Goal: Information Seeking & Learning: Learn about a topic

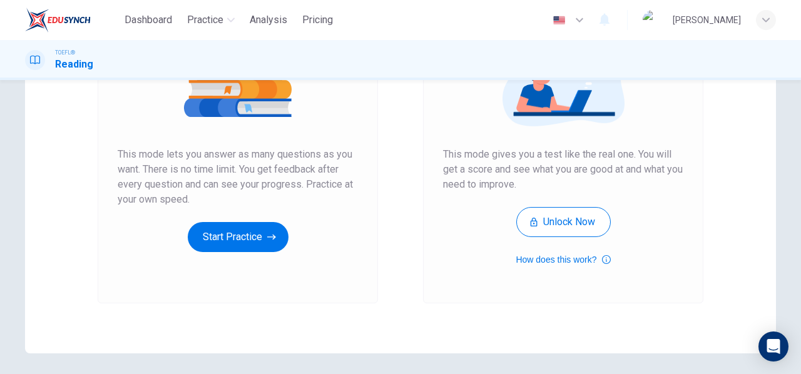
scroll to position [195, 0]
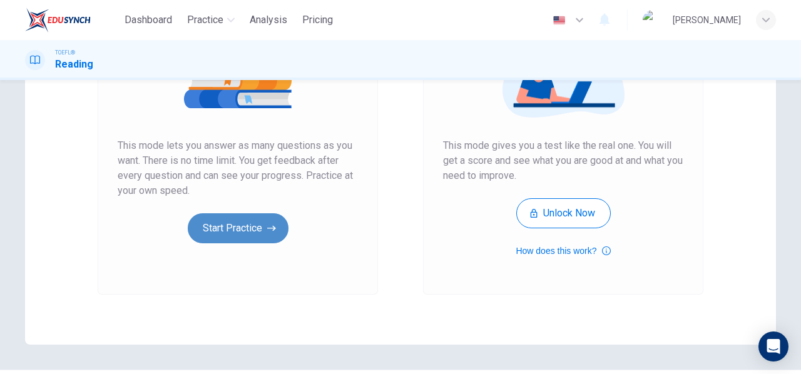
click at [251, 223] on button "Start Practice" at bounding box center [238, 228] width 101 height 30
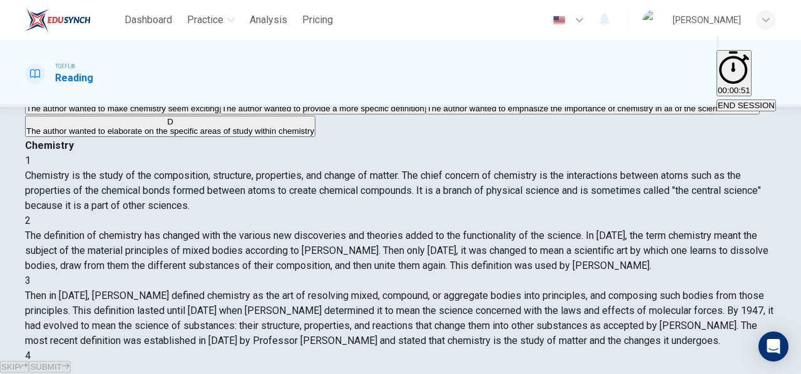
scroll to position [84, 0]
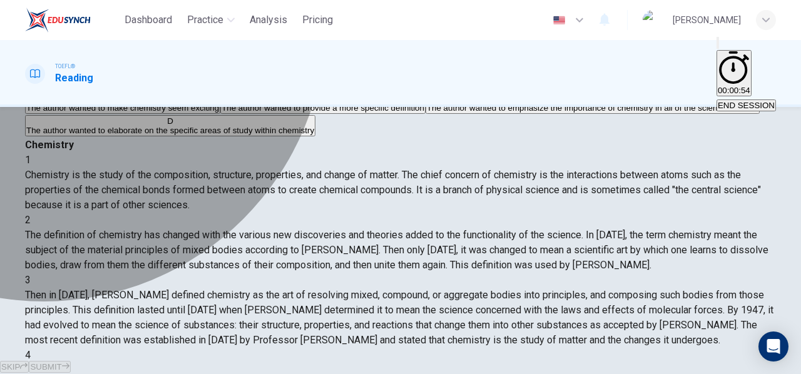
click at [427, 113] on span "The author wanted to emphasize the importance of chemistry in all of the scient…" at bounding box center [593, 107] width 332 height 9
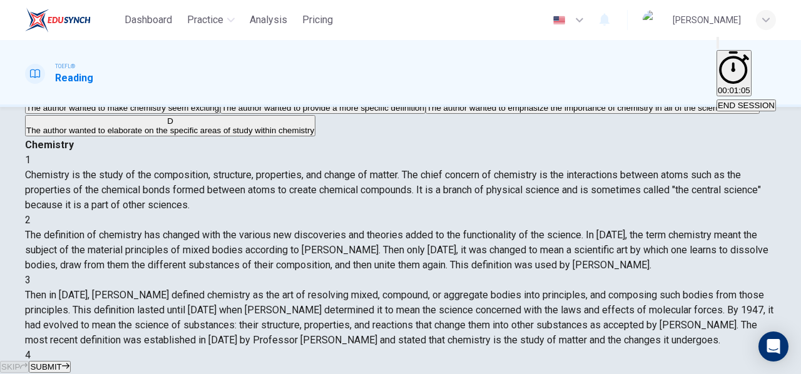
click at [61, 362] on span "SUBMIT" at bounding box center [45, 366] width 31 height 9
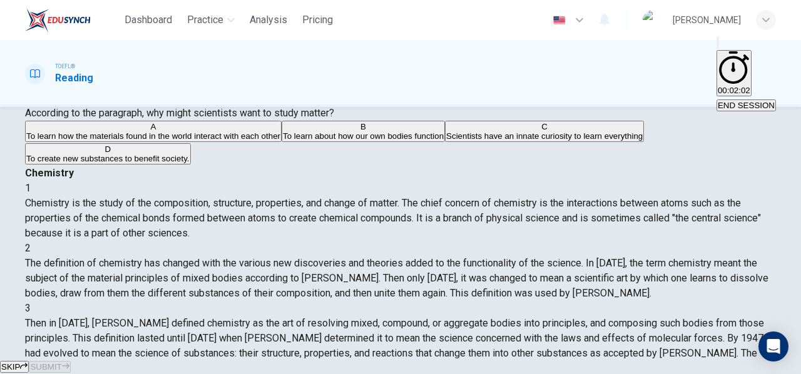
scroll to position [57, 0]
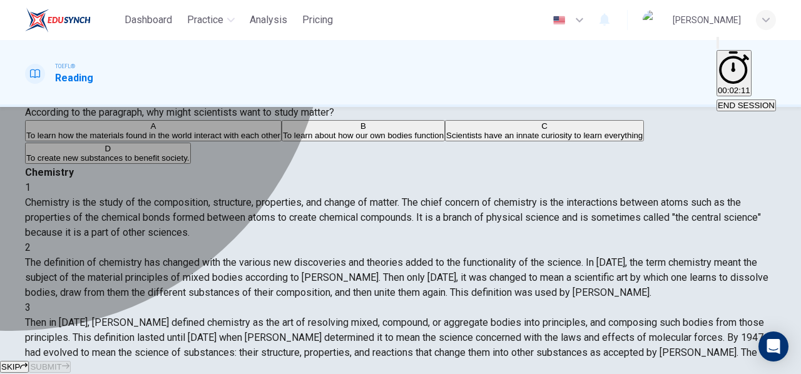
click at [59, 131] on div "A" at bounding box center [153, 125] width 254 height 9
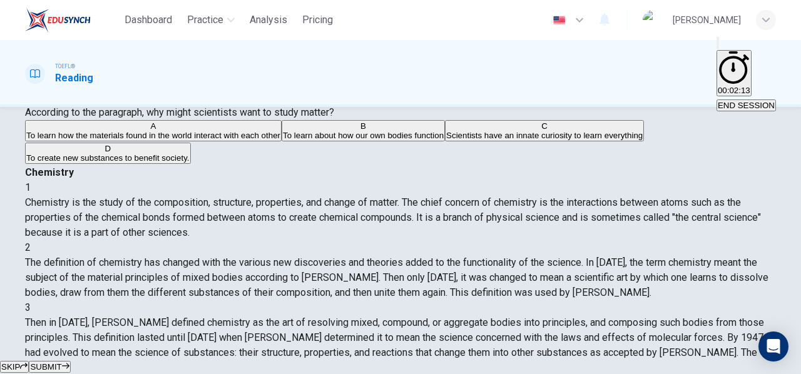
click at [61, 362] on span "SUBMIT" at bounding box center [45, 366] width 31 height 9
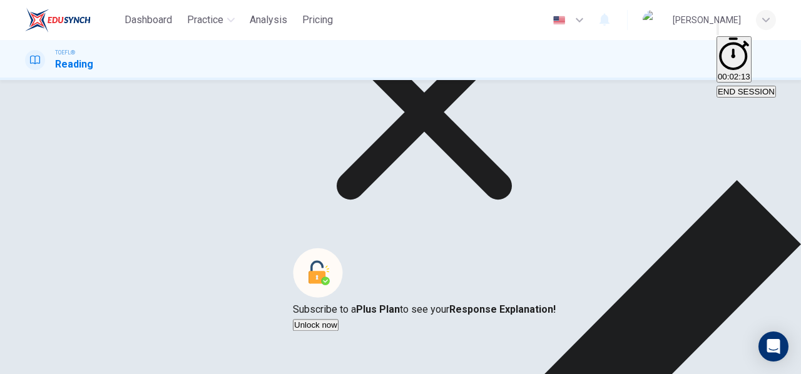
click at [520, 195] on icon at bounding box center [424, 112] width 263 height 263
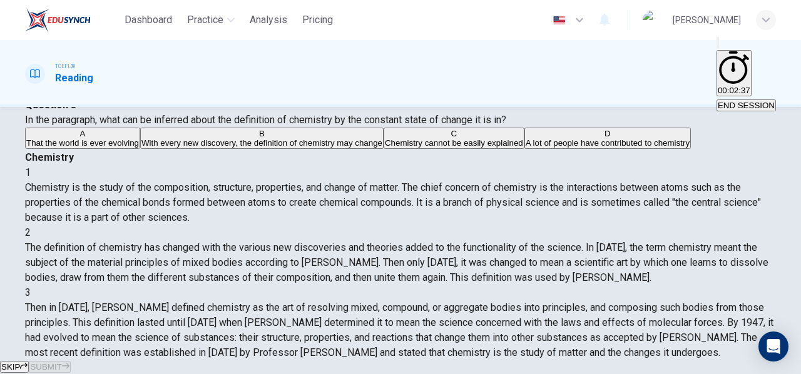
scroll to position [49, 0]
click at [220, 148] on span "With every new discovery, the definition of chemistry may change" at bounding box center [261, 143] width 241 height 9
click at [61, 362] on span "SUBMIT" at bounding box center [45, 366] width 31 height 9
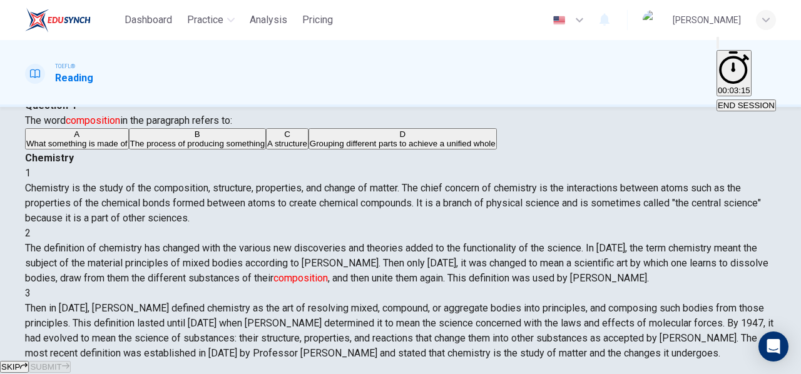
scroll to position [92, 0]
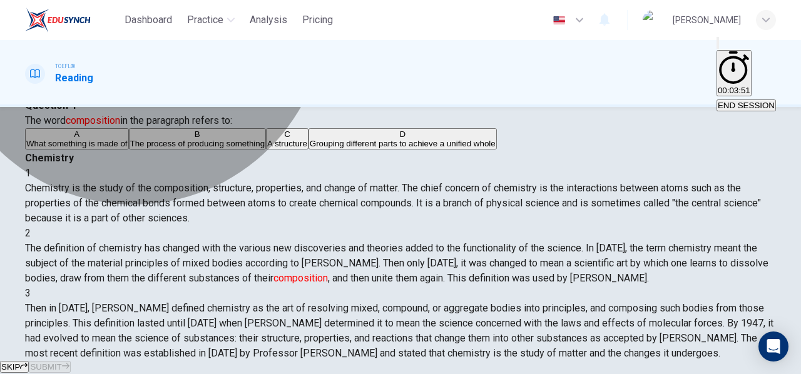
click at [128, 148] on span "What something is made of" at bounding box center [76, 143] width 101 height 9
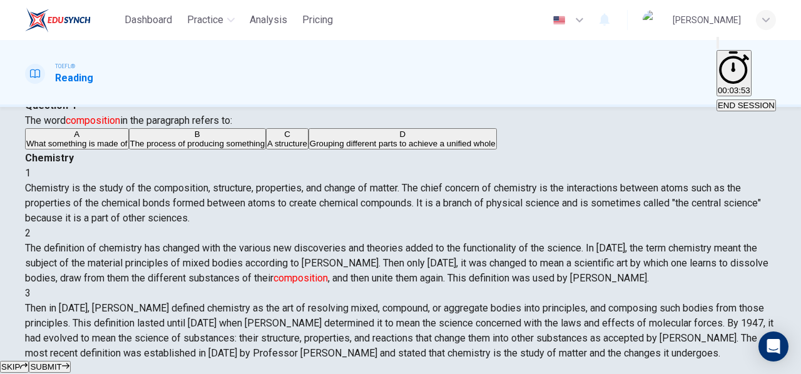
click at [61, 362] on span "SUBMIT" at bounding box center [45, 366] width 31 height 9
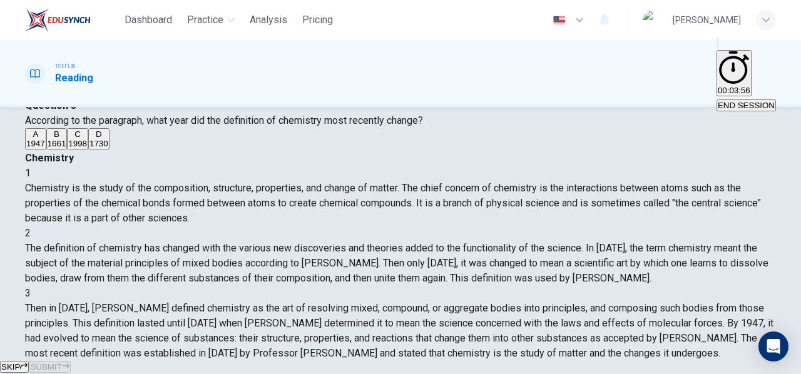
scroll to position [153, 0]
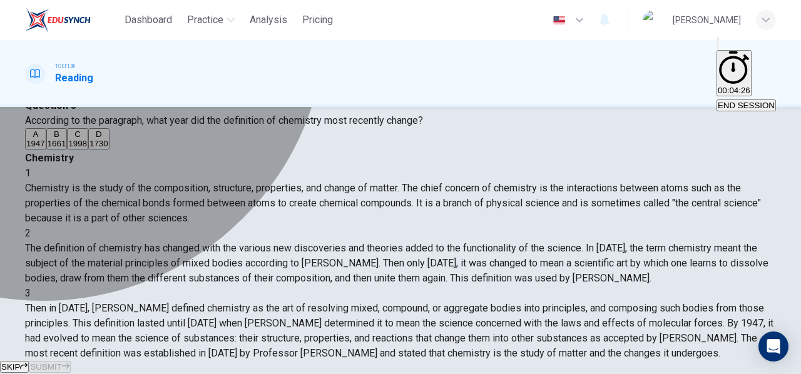
click at [45, 148] on span "1947" at bounding box center [35, 143] width 19 height 9
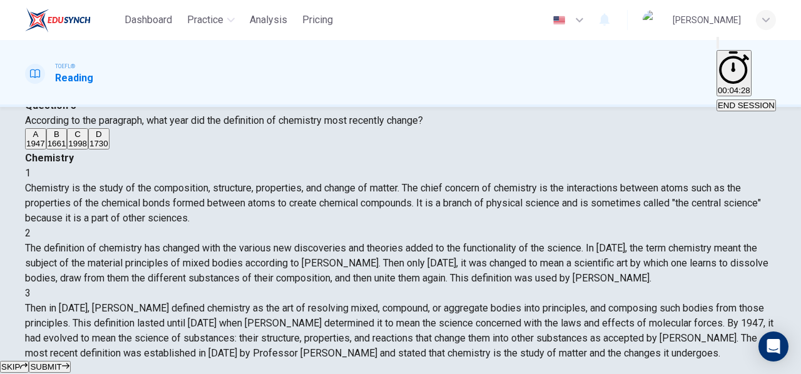
click at [61, 362] on span "SUBMIT" at bounding box center [45, 366] width 31 height 9
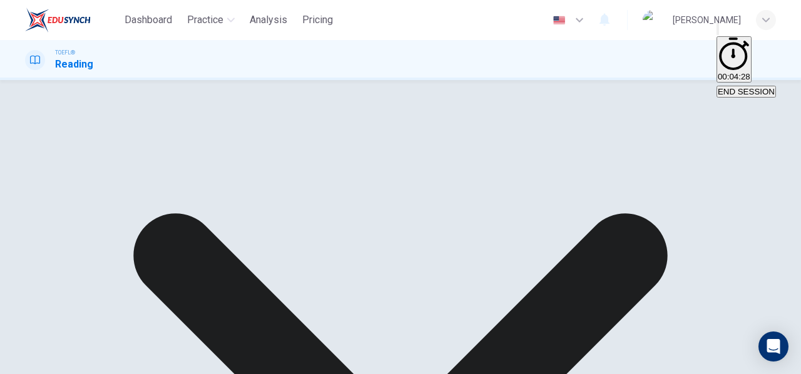
click at [327, 124] on div "A 1947 B 1661 C 1998 D 1730" at bounding box center [400, 112] width 751 height 23
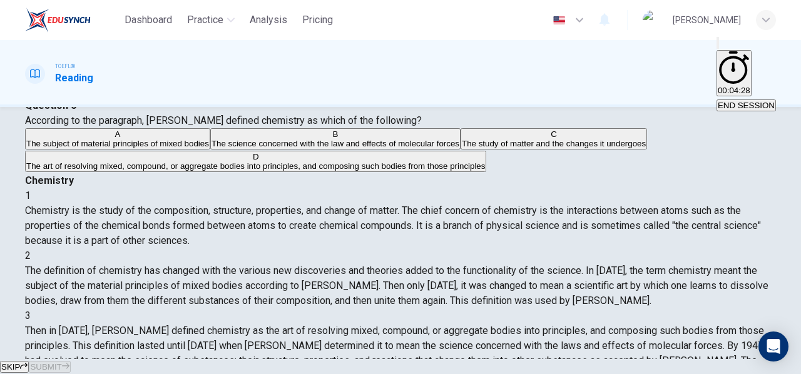
scroll to position [215, 0]
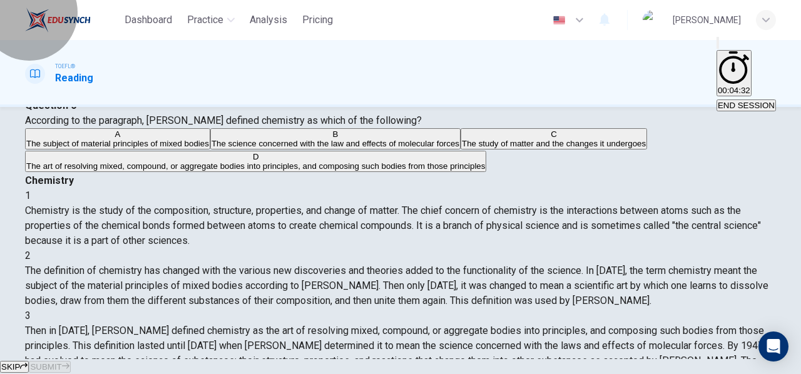
click at [731, 101] on span "END SESSION" at bounding box center [746, 105] width 57 height 9
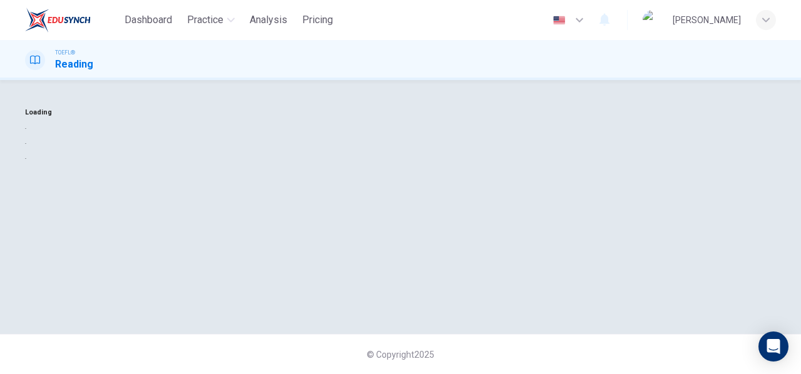
scroll to position [0, 0]
